Goal: Task Accomplishment & Management: Use online tool/utility

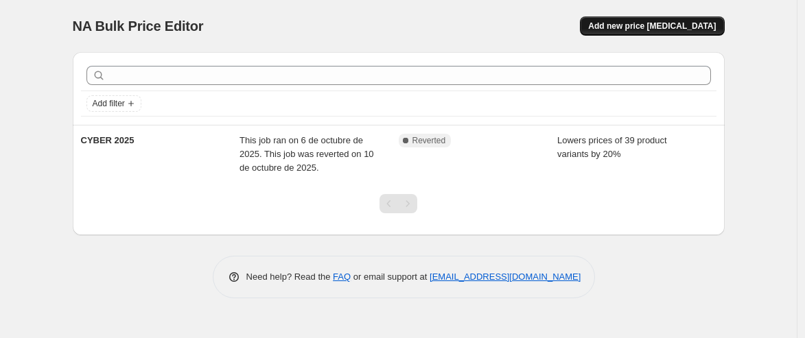
click at [678, 23] on span "Add new price [MEDICAL_DATA]" at bounding box center [652, 26] width 128 height 11
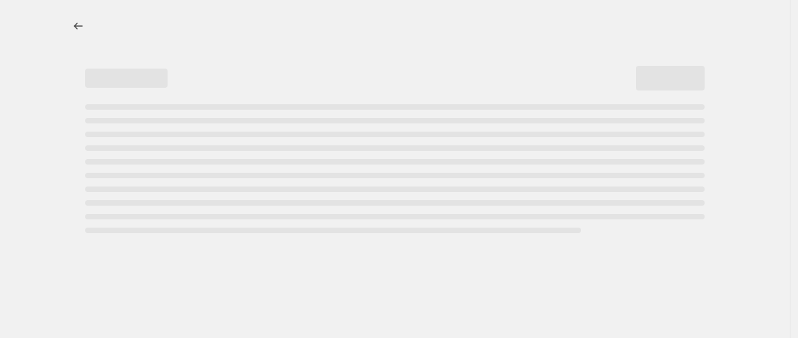
select select "percentage"
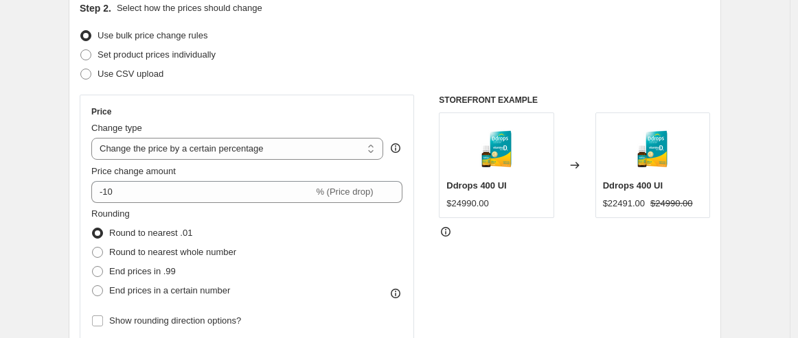
scroll to position [169, 0]
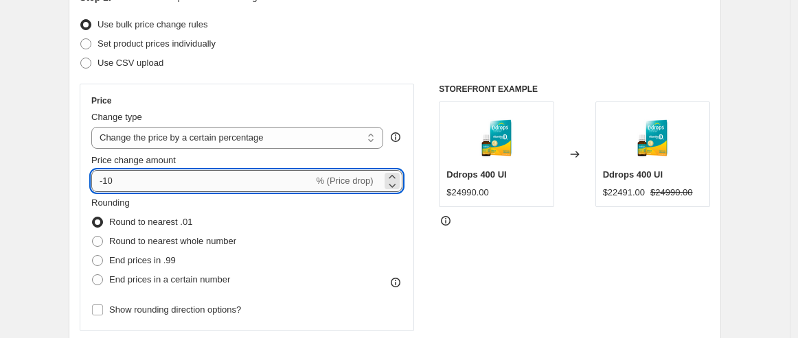
click at [132, 181] on input "-10" at bounding box center [202, 181] width 222 height 22
type input "-1"
type input "2"
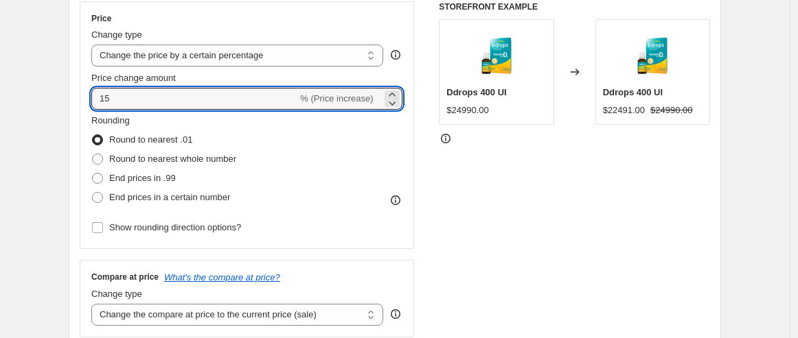
scroll to position [286, 0]
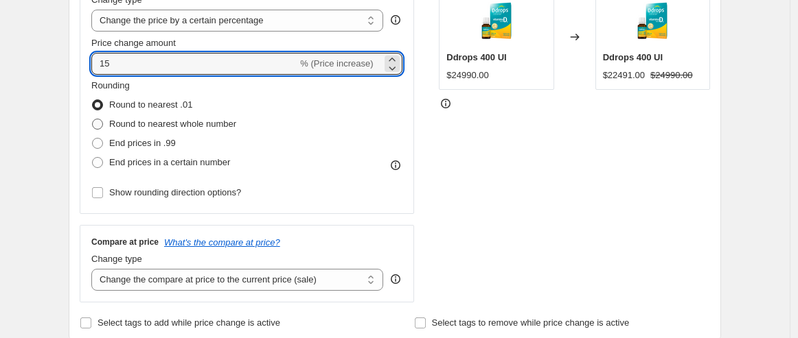
type input "15"
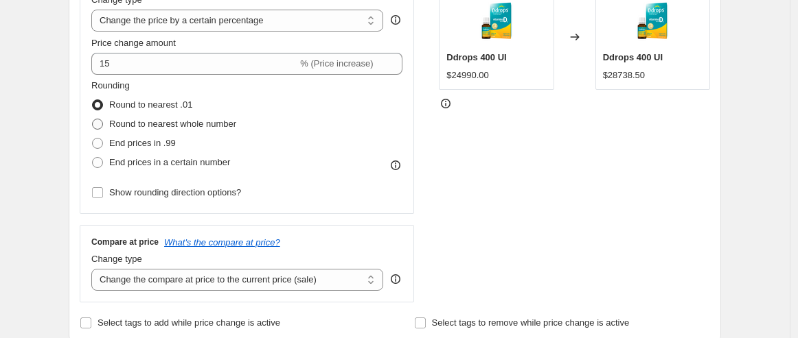
click at [102, 126] on span at bounding box center [97, 124] width 11 height 11
click at [93, 119] on input "Round to nearest whole number" at bounding box center [92, 119] width 1 height 1
radio input "true"
click at [100, 101] on span at bounding box center [97, 105] width 11 height 11
click at [93, 100] on input "Round to nearest .01" at bounding box center [92, 100] width 1 height 1
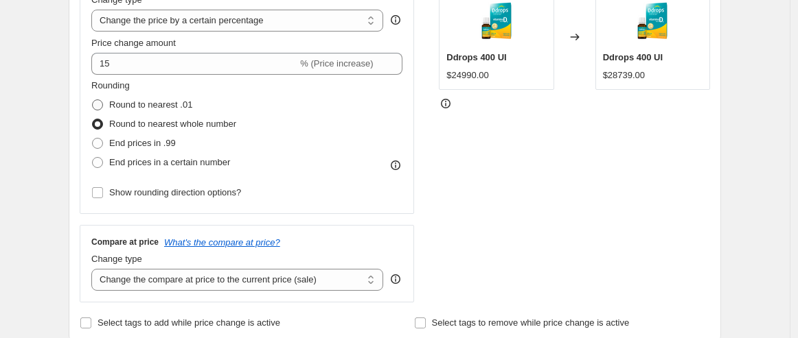
radio input "true"
click at [100, 122] on span at bounding box center [97, 124] width 11 height 11
click at [93, 119] on input "Round to nearest whole number" at bounding box center [92, 119] width 1 height 1
radio input "true"
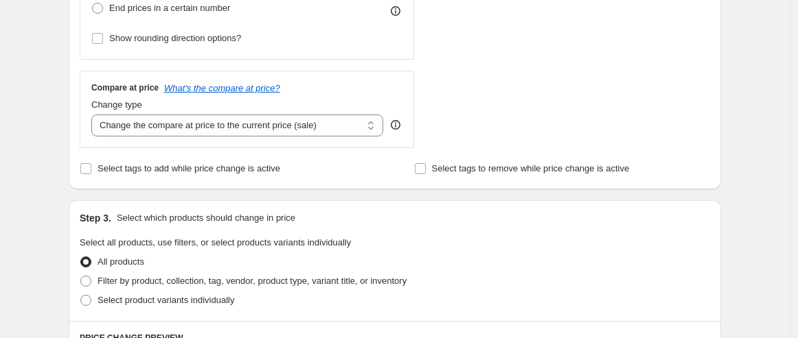
scroll to position [486, 0]
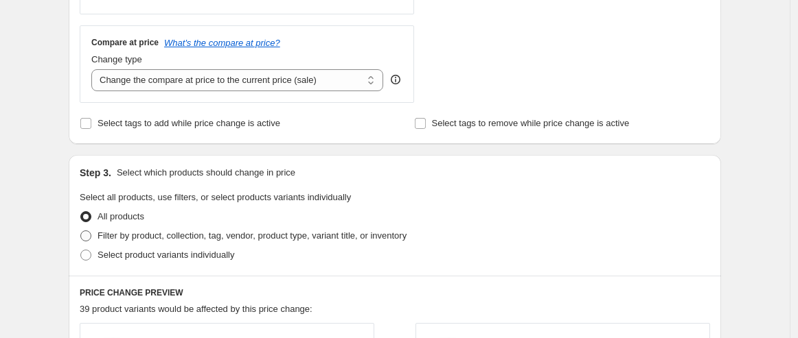
click at [91, 238] on span at bounding box center [85, 236] width 11 height 11
click at [81, 231] on input "Filter by product, collection, tag, vendor, product type, variant title, or inv…" at bounding box center [80, 231] width 1 height 1
radio input "true"
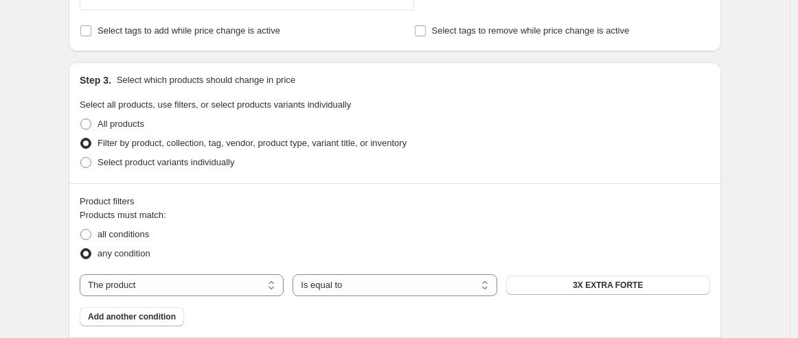
scroll to position [650, 0]
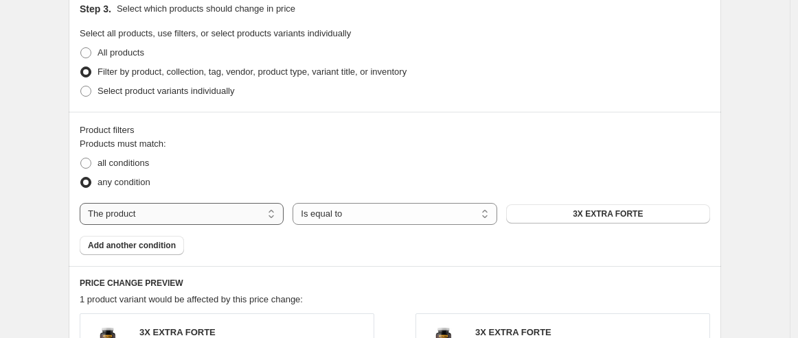
click at [234, 220] on select "The product The product's collection The product's tag The product's vendor The…" at bounding box center [182, 214] width 204 height 22
select select "collection"
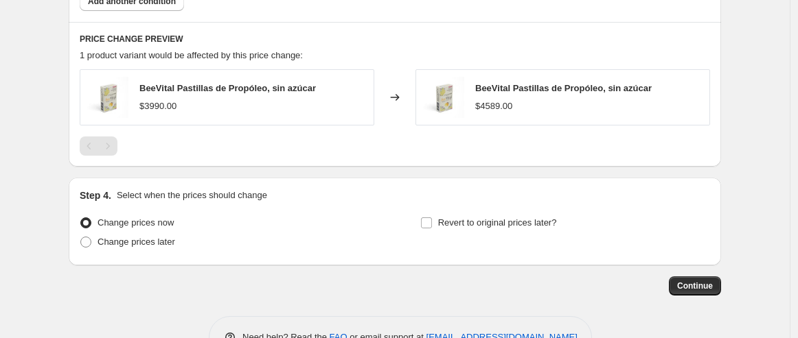
scroll to position [934, 0]
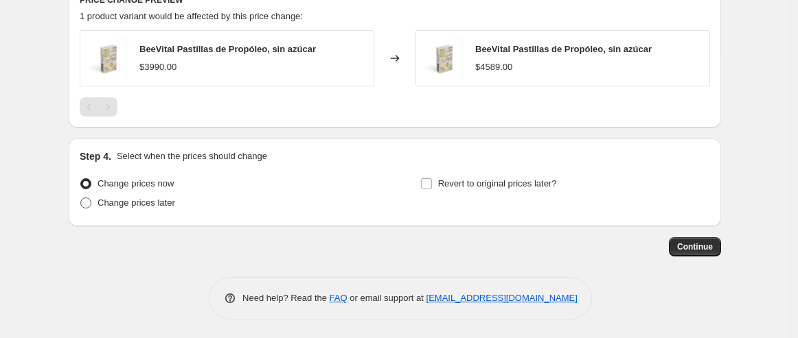
click at [86, 200] on span at bounding box center [85, 203] width 11 height 11
click at [81, 198] on input "Change prices later" at bounding box center [80, 198] width 1 height 1
radio input "true"
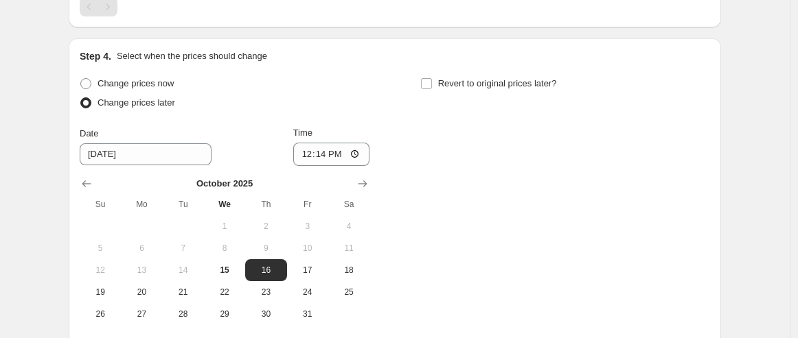
scroll to position [1035, 0]
click at [432, 80] on input "Revert to original prices later?" at bounding box center [426, 82] width 11 height 11
checkbox input "true"
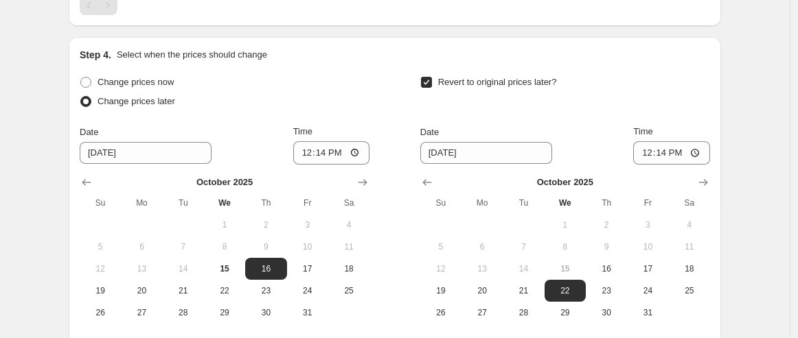
scroll to position [1121, 0]
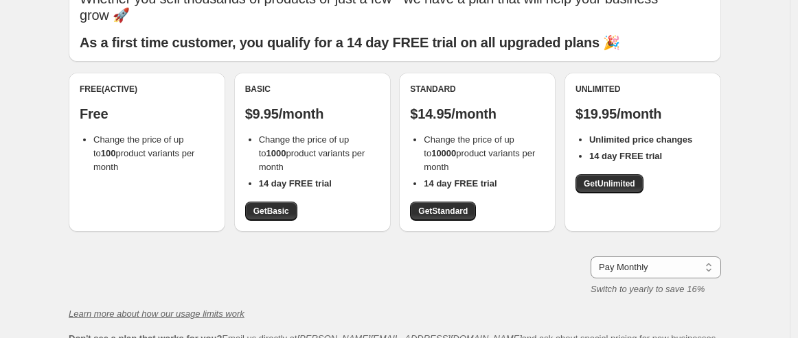
scroll to position [62, 0]
